Goal: Check status: Check status

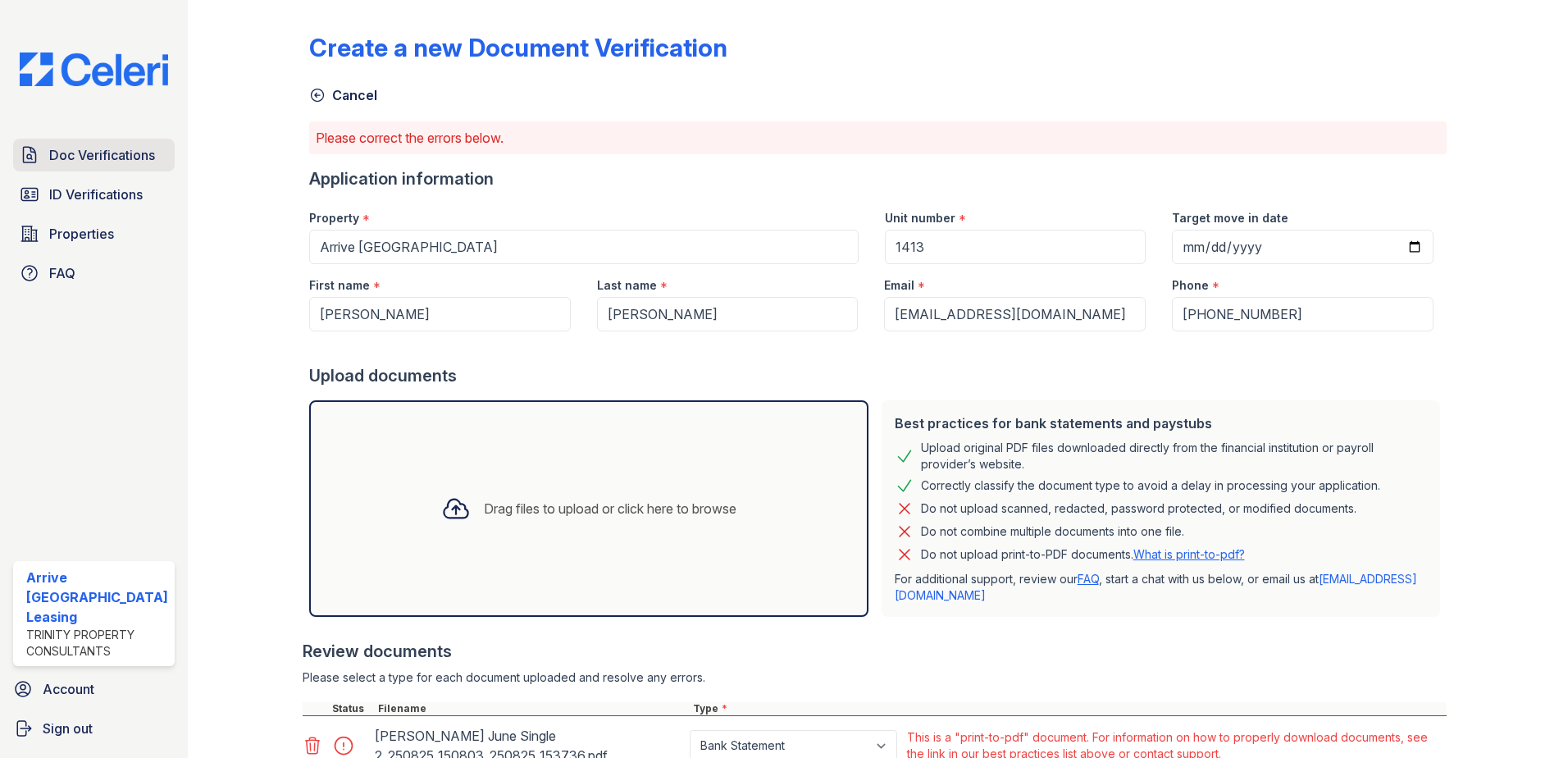
click at [74, 158] on span "Doc Verifications" at bounding box center [102, 155] width 106 height 20
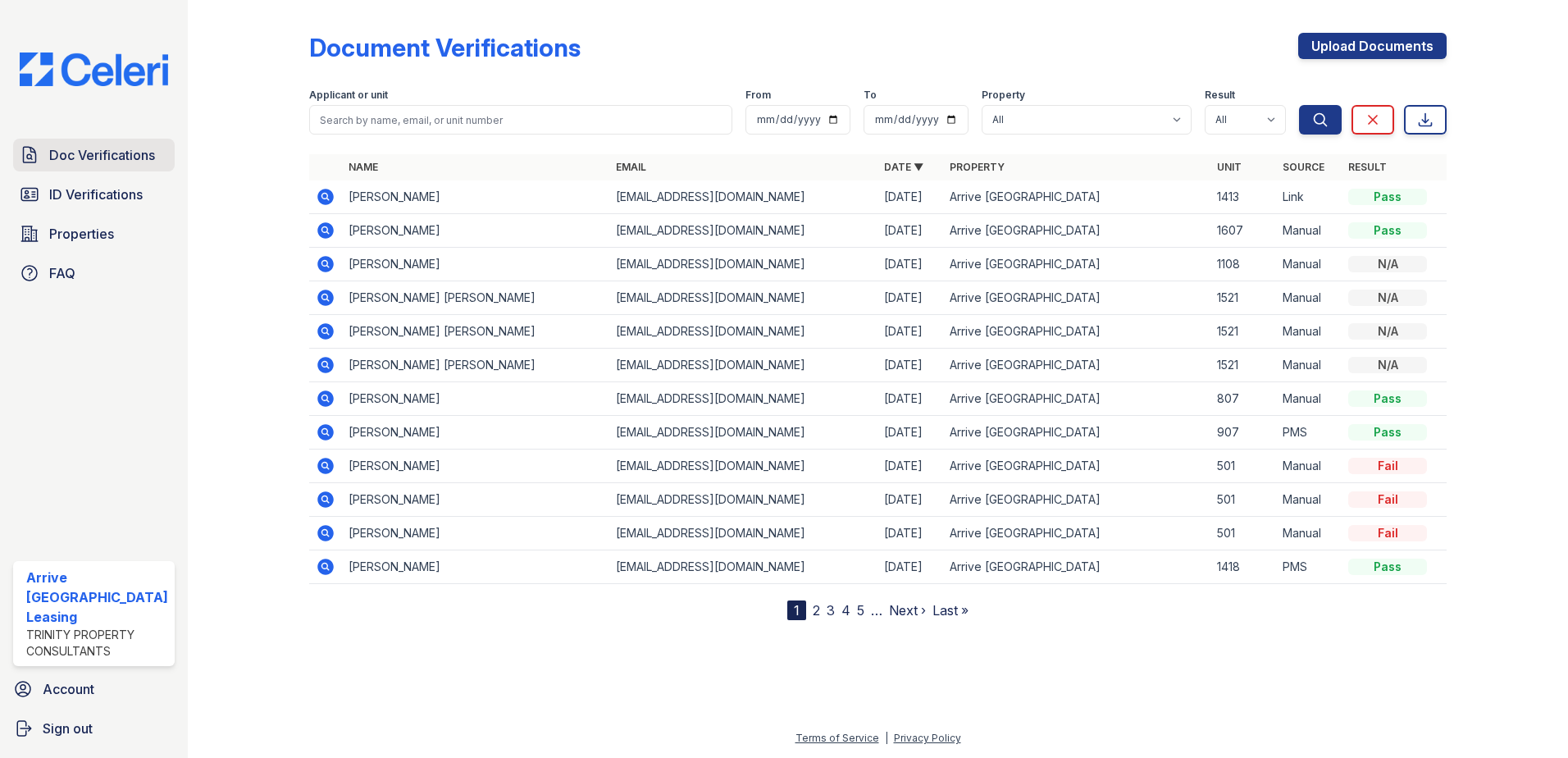
click at [127, 148] on span "Doc Verifications" at bounding box center [102, 155] width 106 height 20
click at [121, 159] on span "Doc Verifications" at bounding box center [102, 155] width 106 height 20
click at [310, 194] on td at bounding box center [325, 197] width 33 height 34
click at [321, 197] on icon at bounding box center [325, 196] width 20 height 20
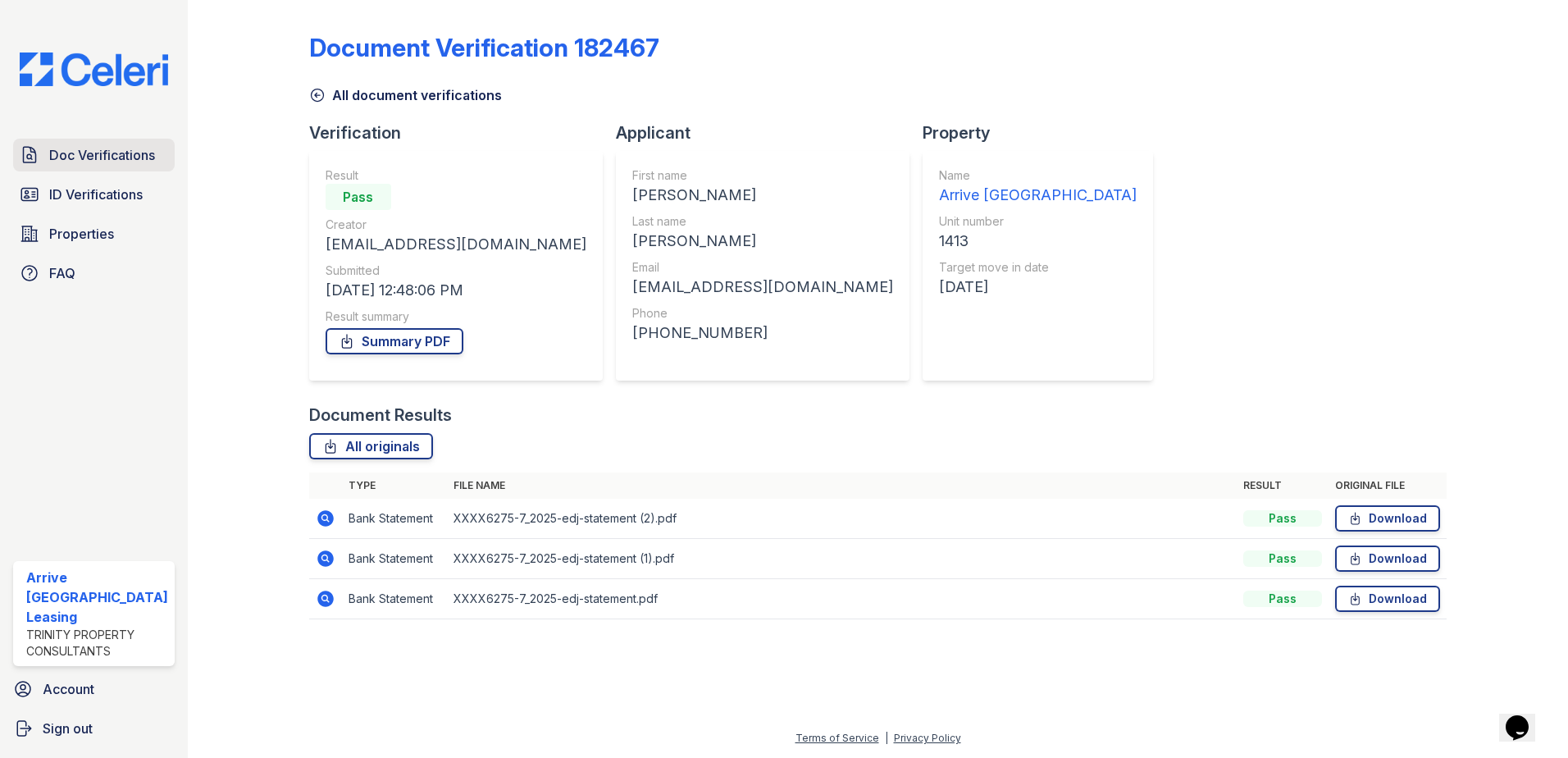
drag, startPoint x: 123, startPoint y: 155, endPoint x: 171, endPoint y: 150, distance: 48.3
click at [124, 155] on span "Doc Verifications" at bounding box center [102, 155] width 106 height 20
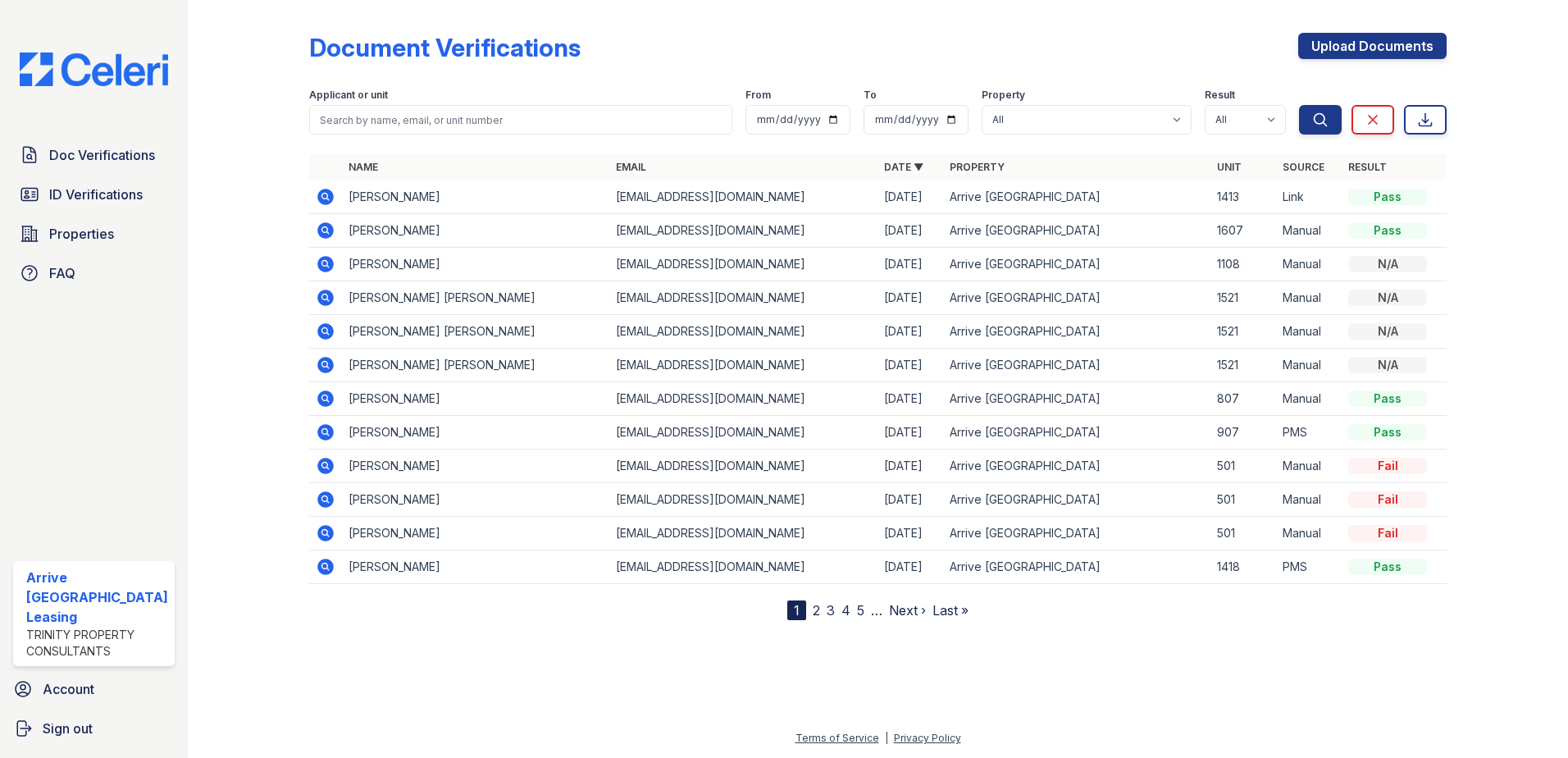
click at [325, 193] on icon at bounding box center [325, 196] width 16 height 16
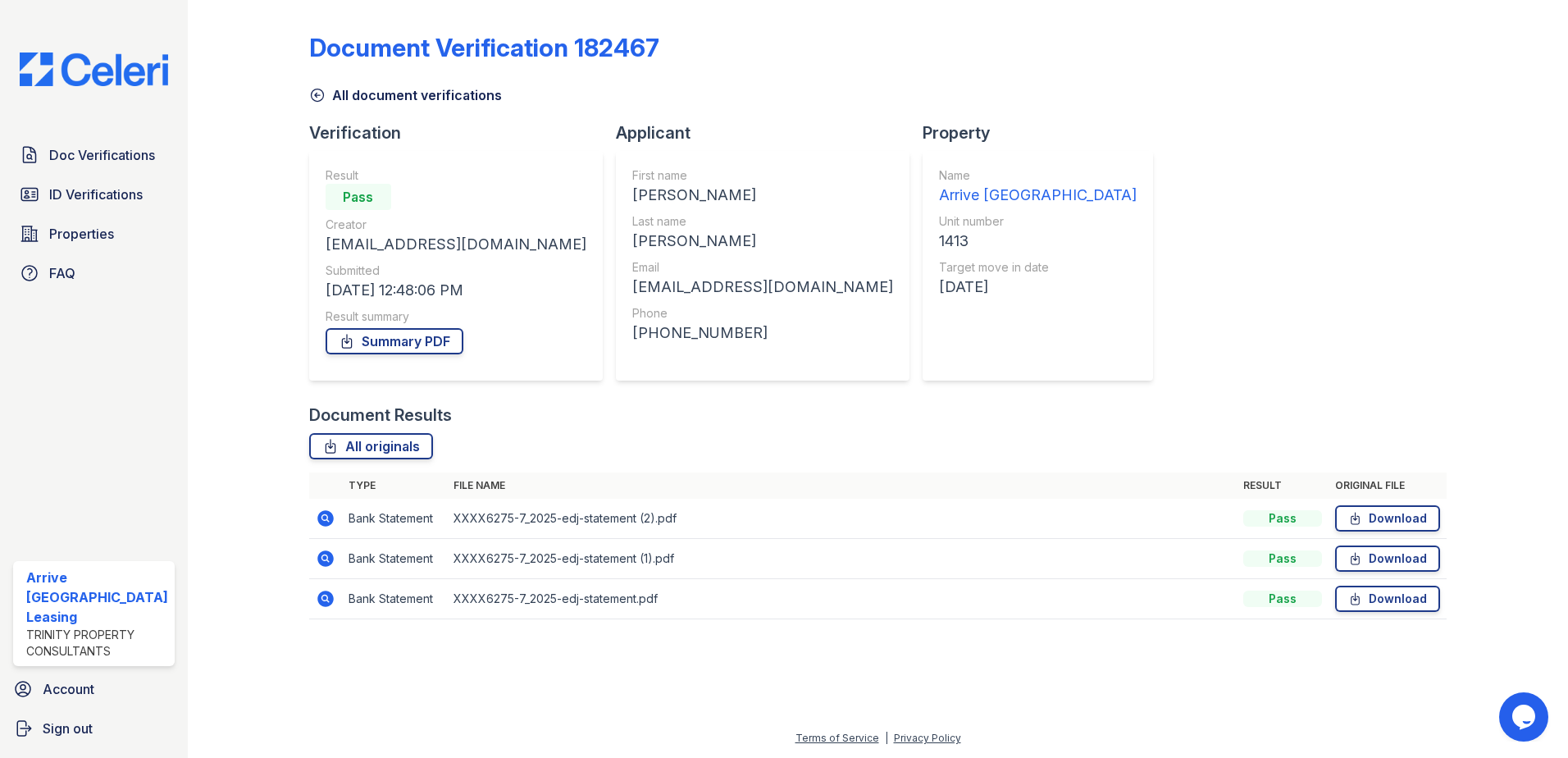
click at [322, 520] on icon at bounding box center [325, 518] width 20 height 20
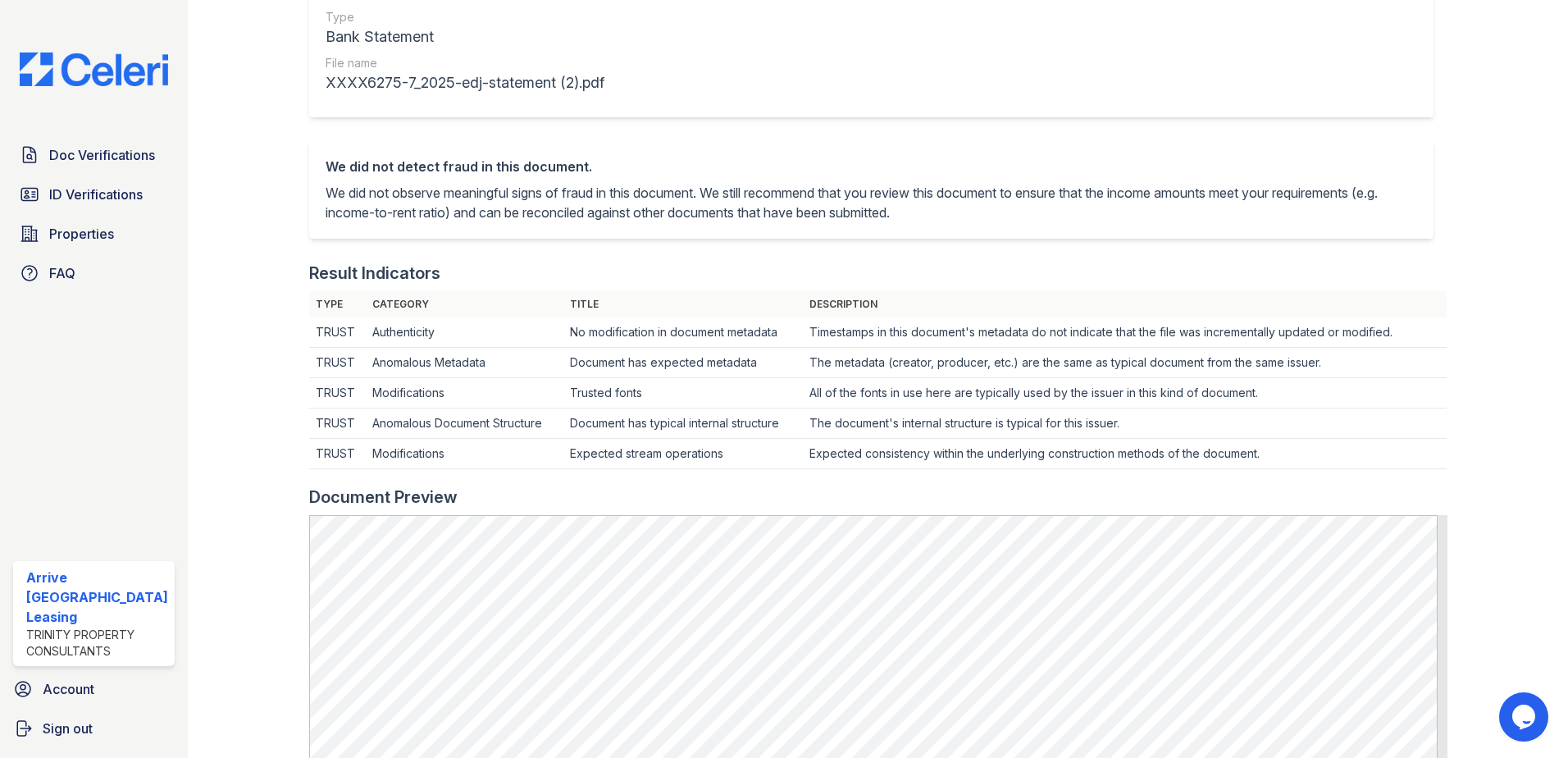
scroll to position [244, 0]
click at [103, 157] on span "Doc Verifications" at bounding box center [102, 155] width 106 height 20
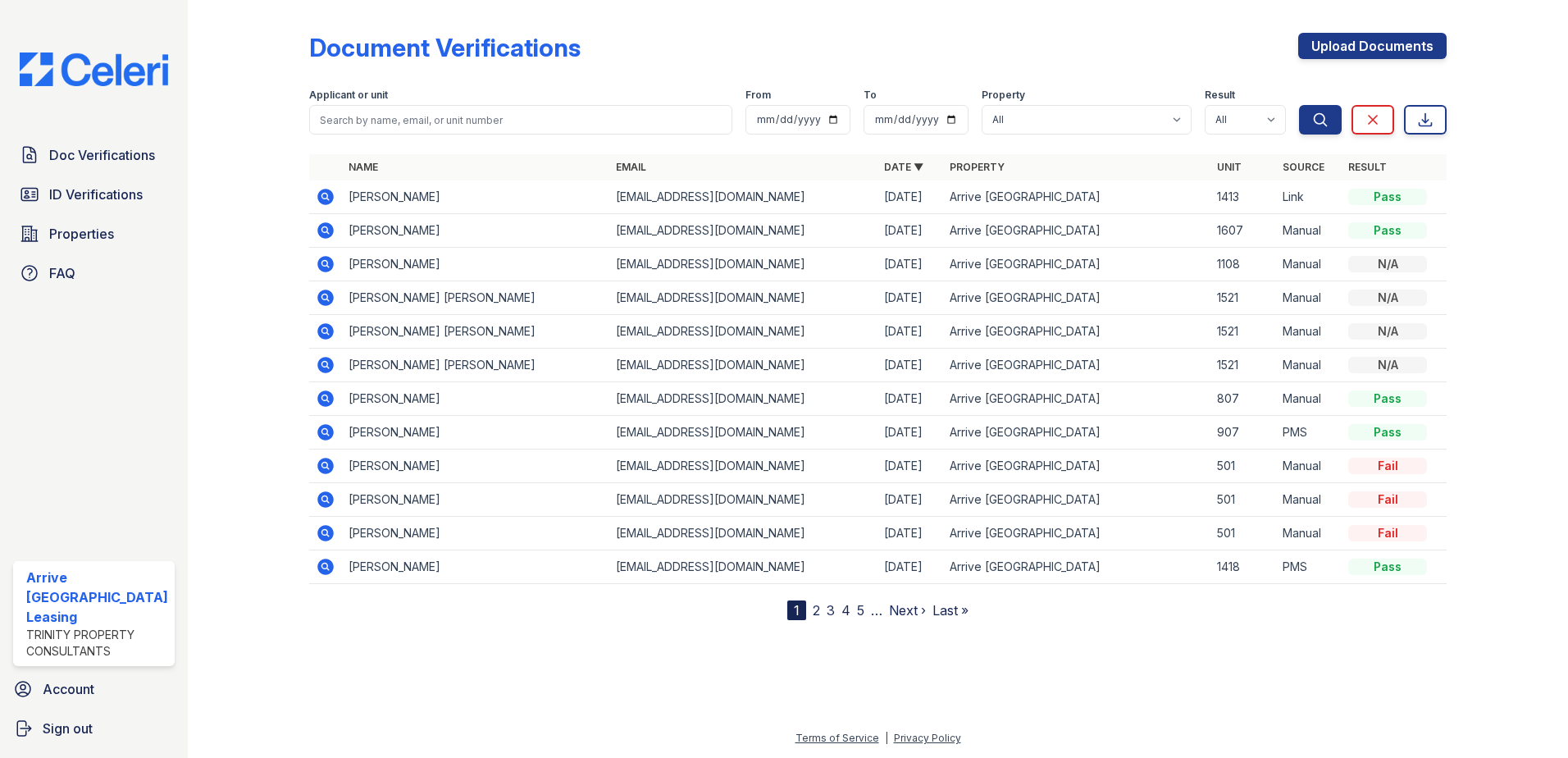
click at [316, 194] on icon at bounding box center [325, 196] width 20 height 20
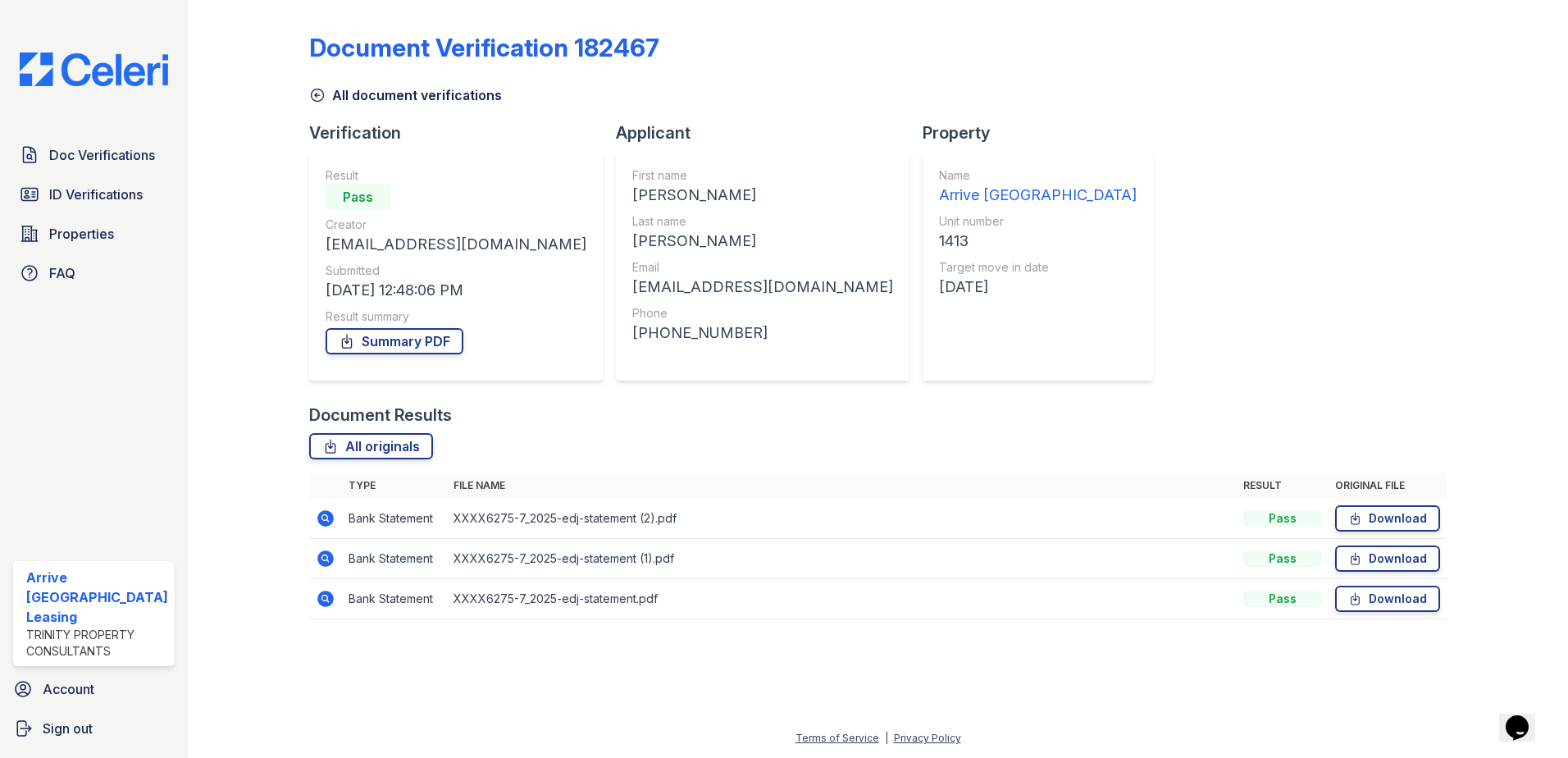
click at [325, 556] on icon at bounding box center [325, 559] width 20 height 20
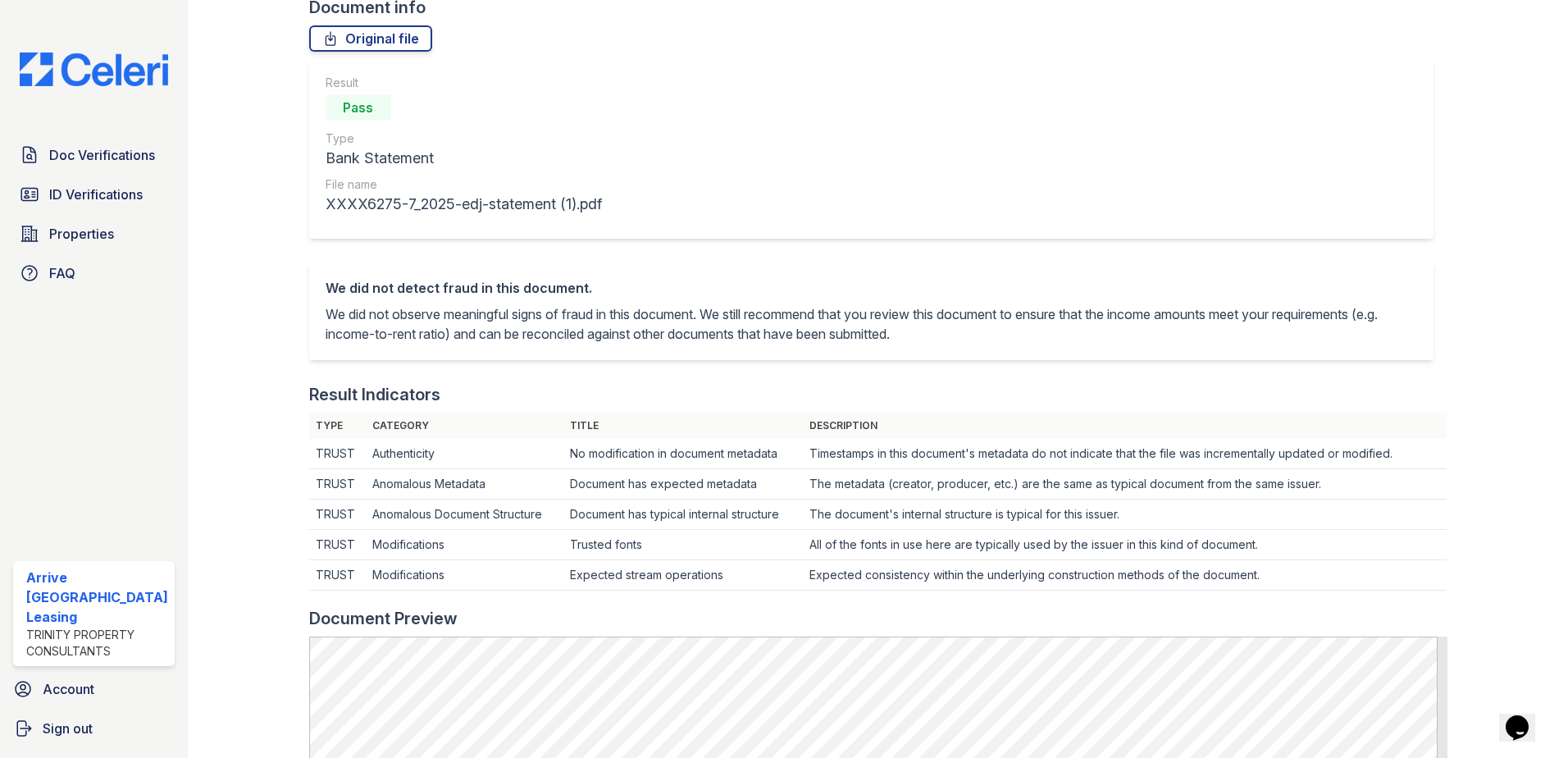
scroll to position [328, 0]
